Goal: Transaction & Acquisition: Purchase product/service

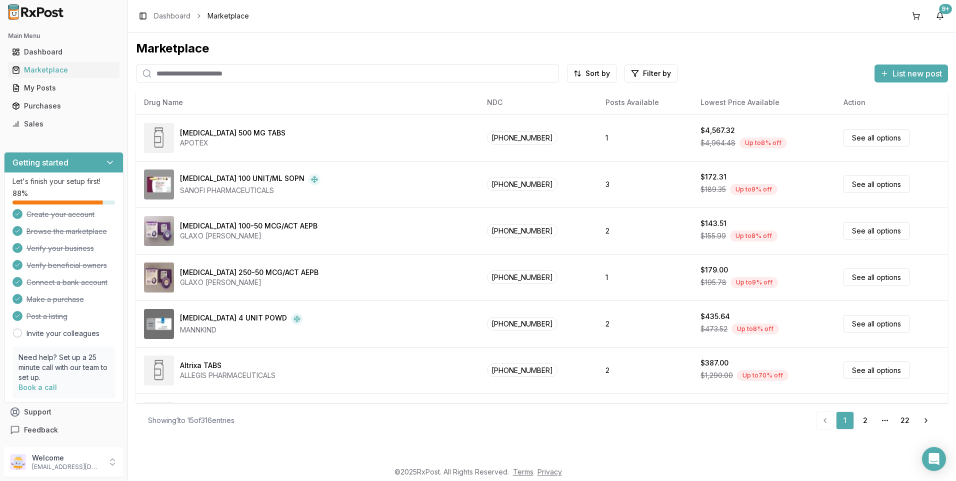
click at [196, 74] on input "search" at bounding box center [347, 74] width 423 height 18
type input "*******"
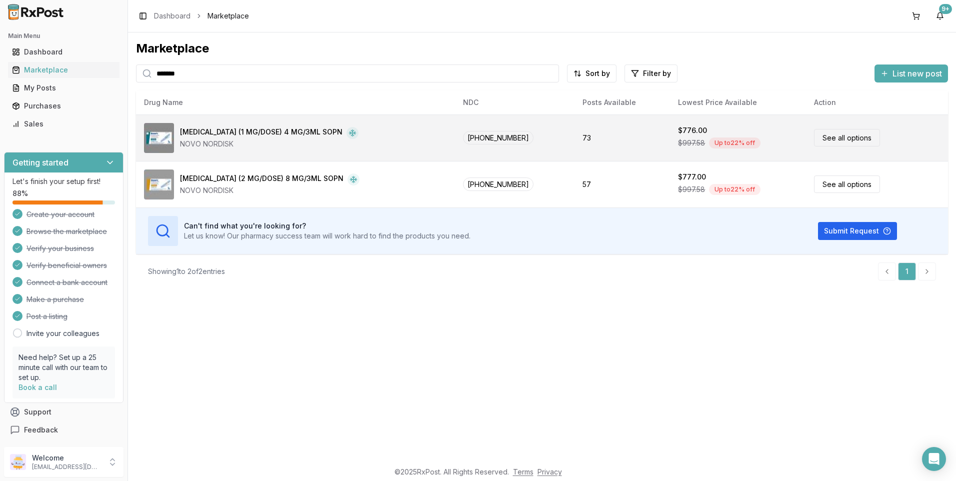
click at [219, 132] on div "[MEDICAL_DATA] (1 MG/DOSE) 4 MG/3ML SOPN" at bounding box center [261, 133] width 163 height 12
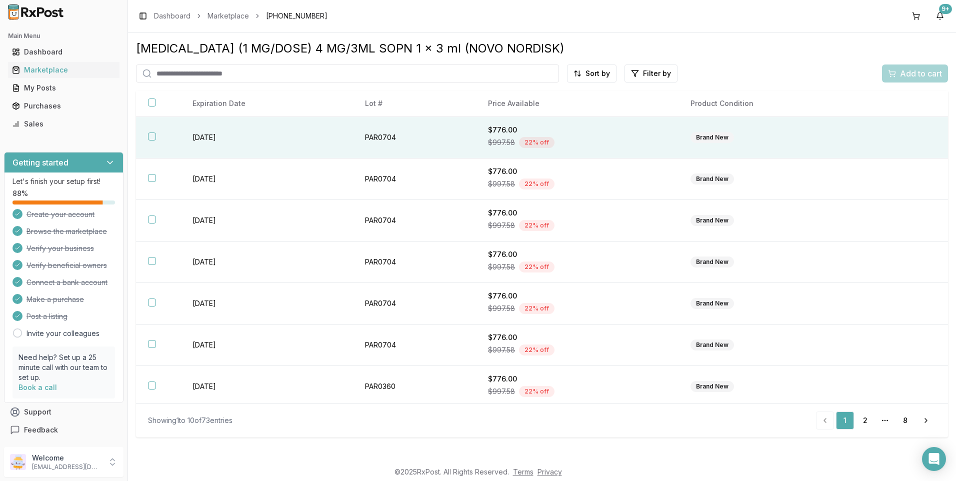
click at [150, 140] on button "button" at bounding box center [152, 137] width 8 height 8
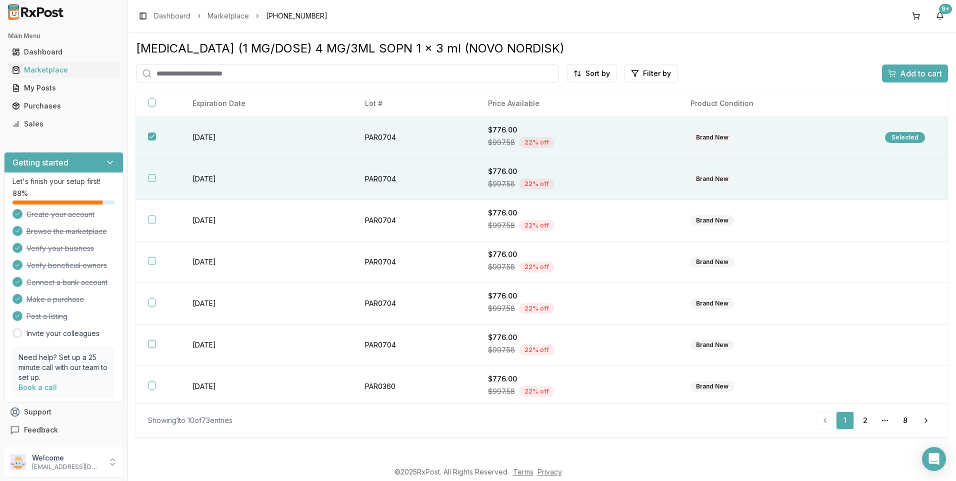
click at [153, 179] on button "button" at bounding box center [152, 178] width 8 height 8
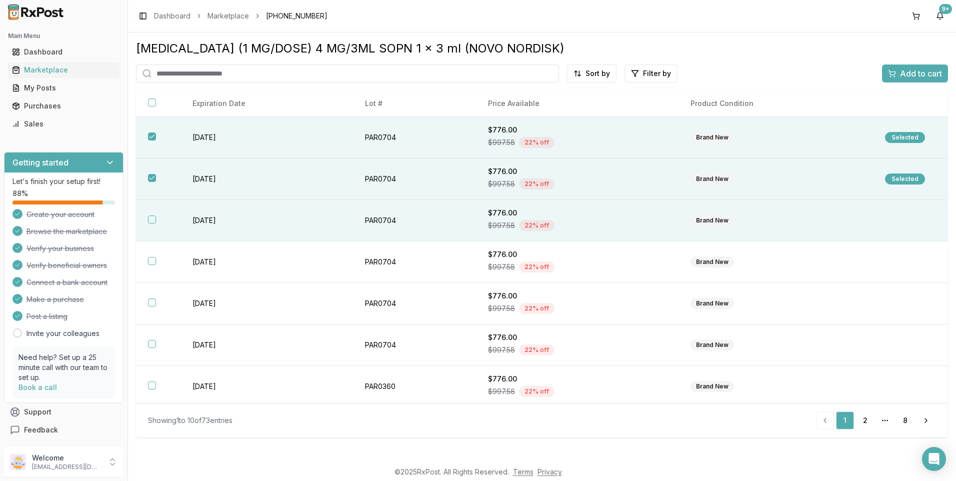
click at [150, 222] on button "button" at bounding box center [152, 220] width 8 height 8
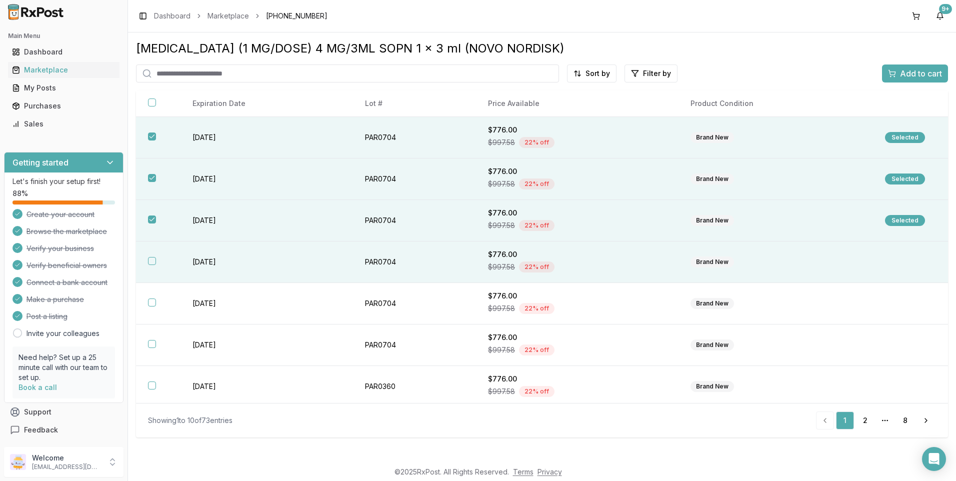
click at [152, 261] on button "button" at bounding box center [152, 261] width 8 height 8
click at [917, 74] on span "Add to cart" at bounding box center [921, 74] width 42 height 12
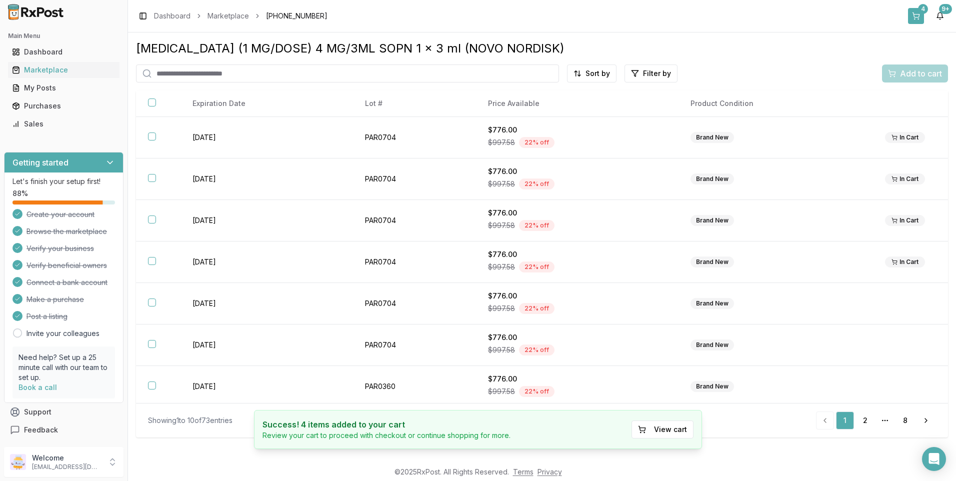
click at [918, 17] on button "4" at bounding box center [916, 16] width 16 height 16
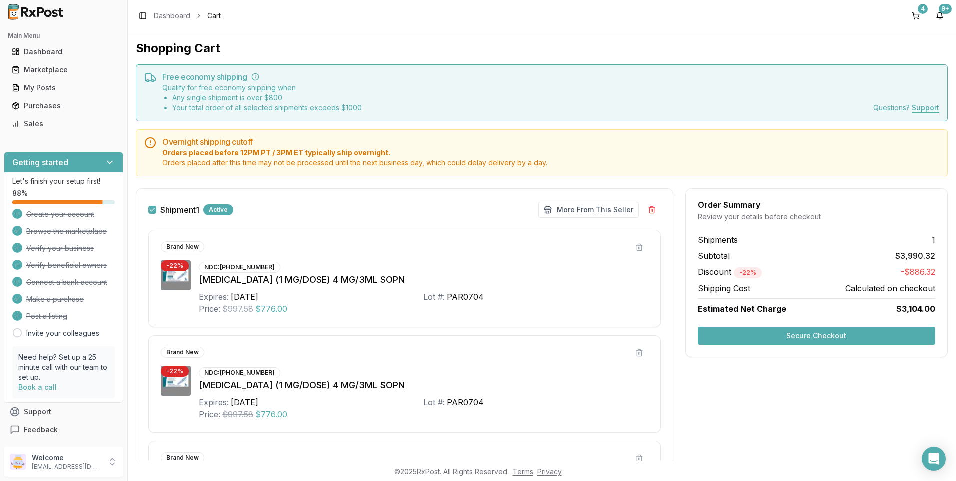
click at [808, 331] on button "Secure Checkout" at bounding box center [817, 336] width 238 height 18
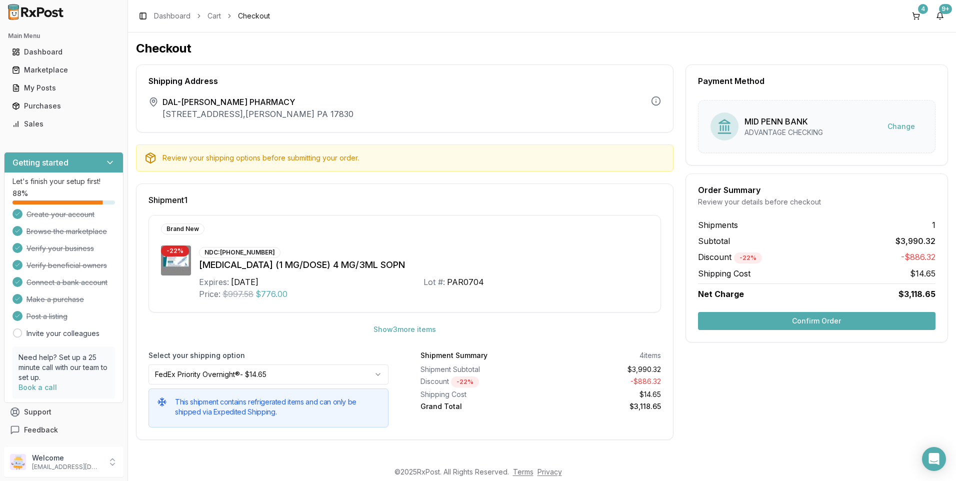
click at [797, 326] on button "Confirm Order" at bounding box center [817, 321] width 238 height 18
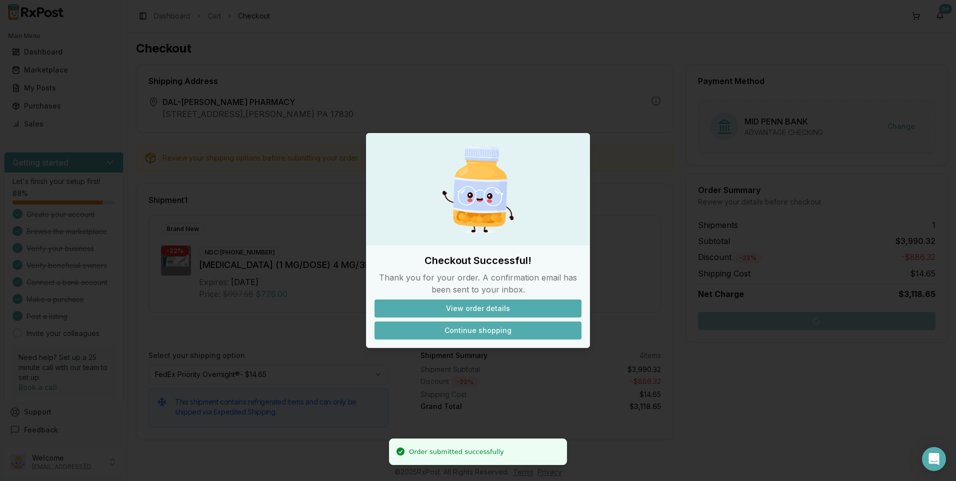
click at [478, 331] on button "Continue shopping" at bounding box center [478, 331] width 207 height 18
